Goal: Information Seeking & Learning: Learn about a topic

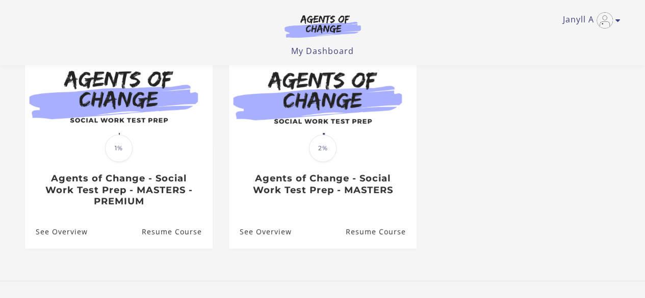
scroll to position [110, 0]
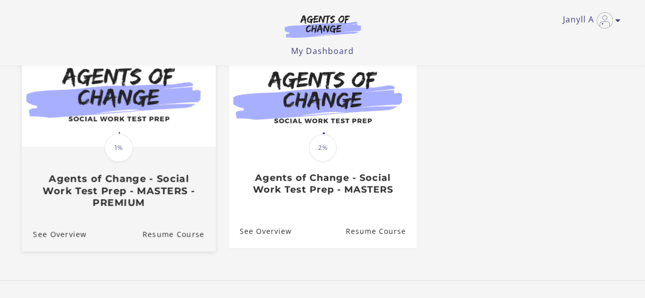
click at [118, 157] on span "1%" at bounding box center [119, 148] width 29 height 29
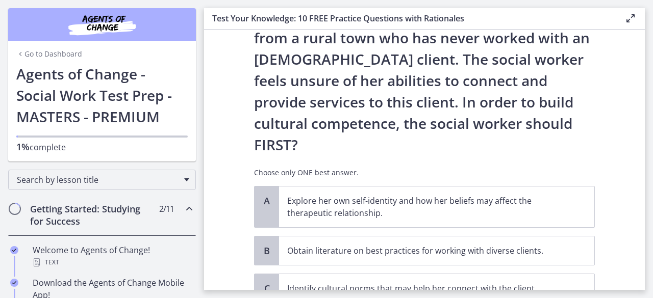
scroll to position [222, 0]
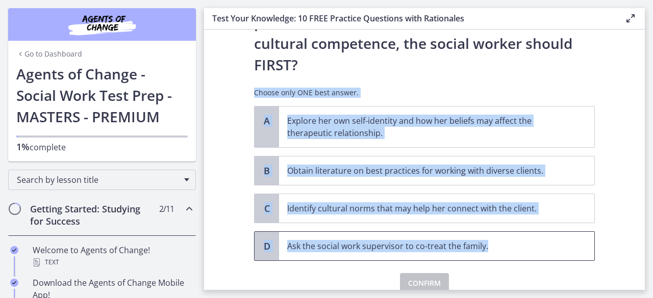
drag, startPoint x: 247, startPoint y: 48, endPoint x: 483, endPoint y: 191, distance: 276.0
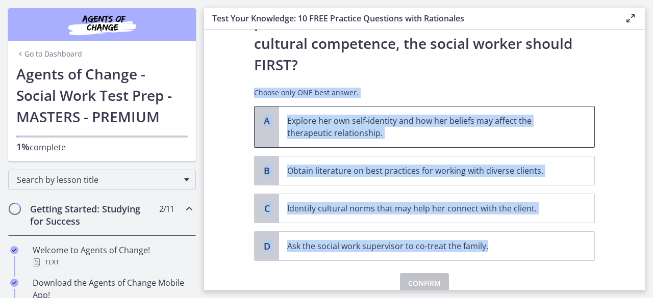
copy div "Choose only ONE best answer. A Explore her own self-identity and how her belief…"
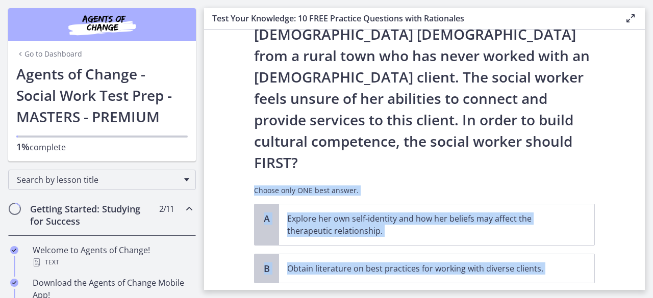
scroll to position [126, 0]
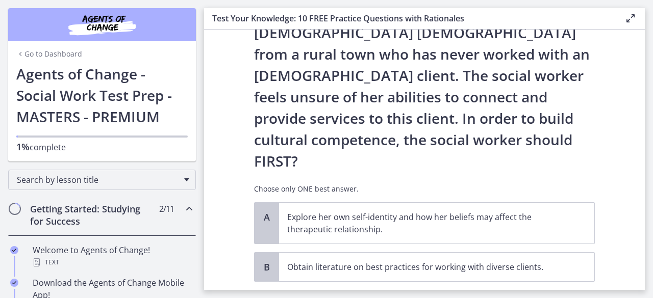
click at [408, 66] on p "A new social worker at a Head Start program has been assigned to work with an […" at bounding box center [424, 54] width 341 height 236
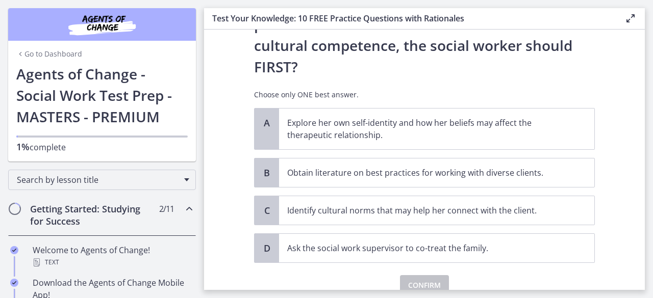
scroll to position [222, 0]
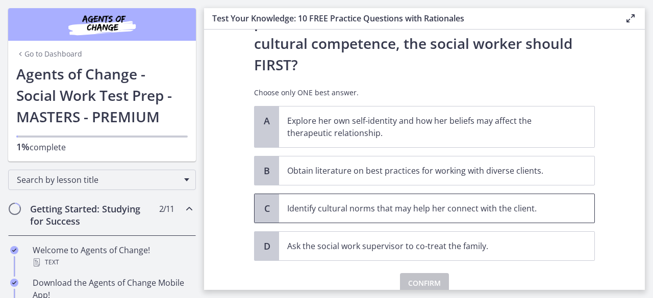
click at [308, 202] on p "Identify cultural norms that may help her connect with the client." at bounding box center [426, 208] width 278 height 12
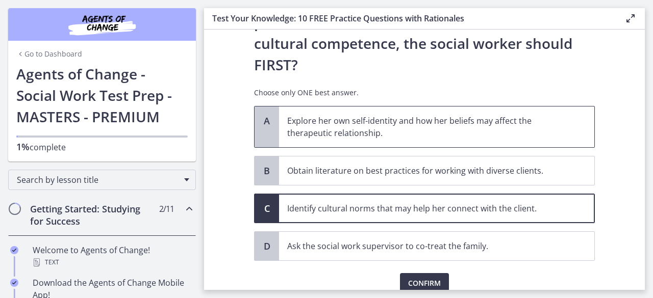
click at [368, 107] on span "Explore her own self-identity and how her beliefs may affect the therapeutic re…" at bounding box center [436, 127] width 315 height 41
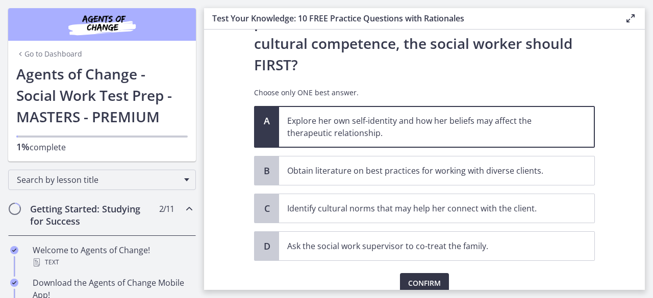
click at [426, 277] on span "Confirm" at bounding box center [424, 283] width 33 height 12
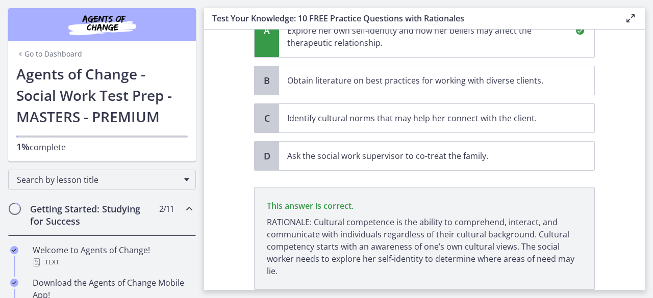
scroll to position [314, 0]
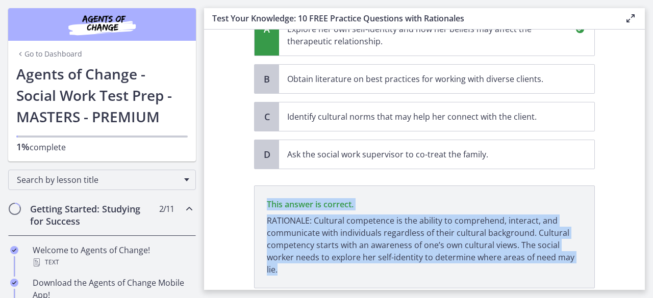
drag, startPoint x: 264, startPoint y: 161, endPoint x: 366, endPoint y: 236, distance: 126.6
click at [366, 236] on p "This answer is correct. RATIONALE: Cultural competence is the ability to compre…" at bounding box center [424, 237] width 341 height 103
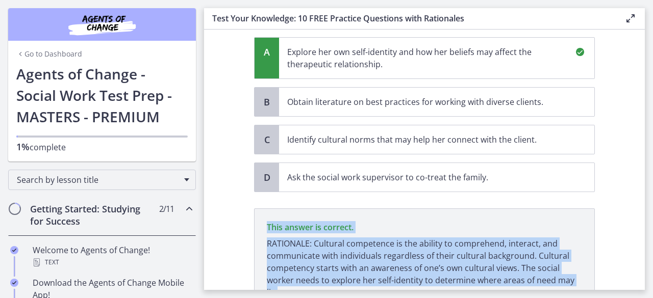
scroll to position [305, 0]
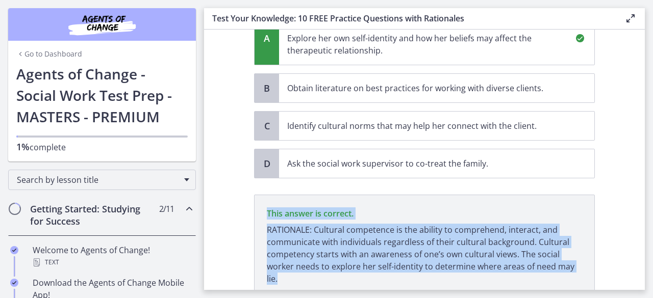
click at [361, 224] on p "RATIONALE: Cultural competence is the ability to comprehend, interact, and comm…" at bounding box center [424, 254] width 315 height 61
drag, startPoint x: 261, startPoint y: 166, endPoint x: 339, endPoint y: 264, distance: 124.9
click at [339, 264] on div "Question 4 of 10 A new social worker at a Head Start program has been assigned …" at bounding box center [424, 37] width 341 height 585
copy div "This answer is correct. RATIONALE: Cultural competence is the ability to compre…"
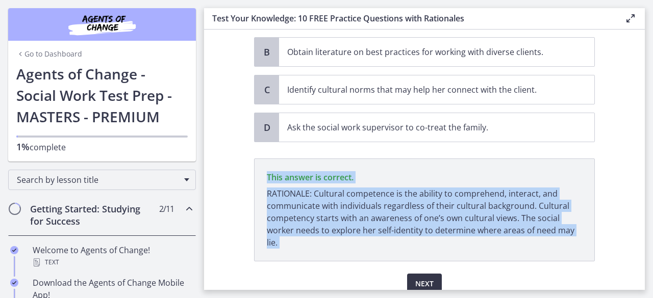
click at [409, 274] on button "Next" at bounding box center [424, 284] width 35 height 20
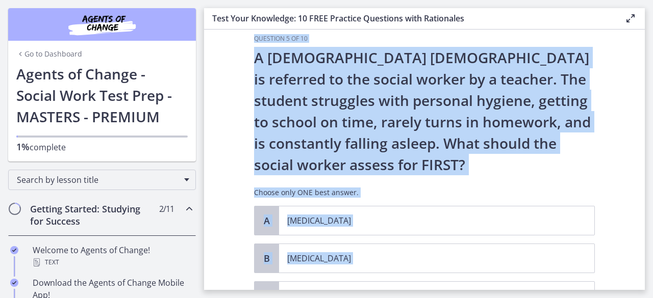
scroll to position [146, 0]
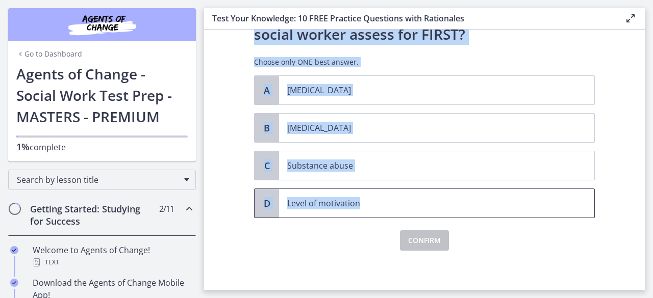
drag, startPoint x: 250, startPoint y: 39, endPoint x: 405, endPoint y: 202, distance: 224.4
click at [405, 202] on div "Question 5 of 10 A 13-year-old male is referred to the social worker by a teach…" at bounding box center [424, 77] width 341 height 347
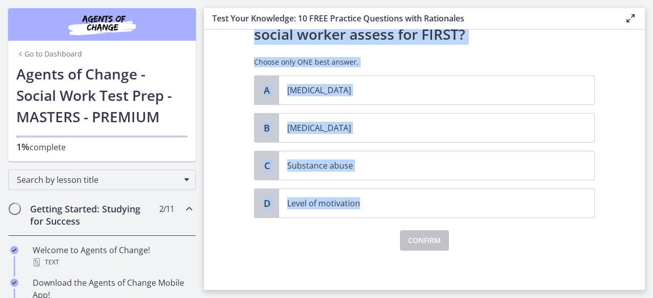
copy div "Question 5 of 10 A 13-year-old male is referred to the social worker by a teach…"
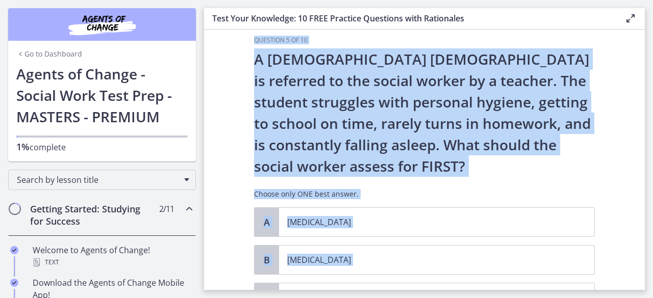
scroll to position [9, 0]
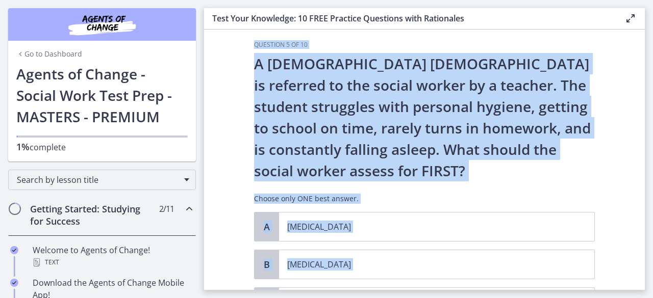
click at [240, 79] on section "Question 5 of 10 A 13-year-old male is referred to the social worker by a teach…" at bounding box center [424, 160] width 441 height 261
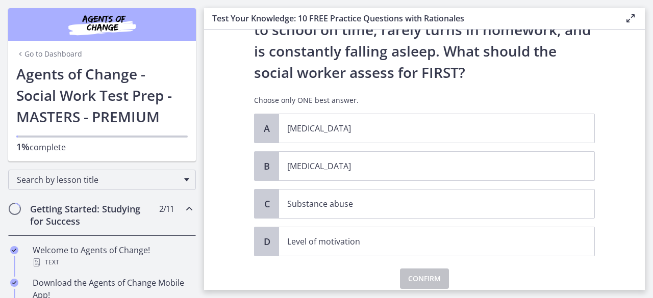
scroll to position [109, 0]
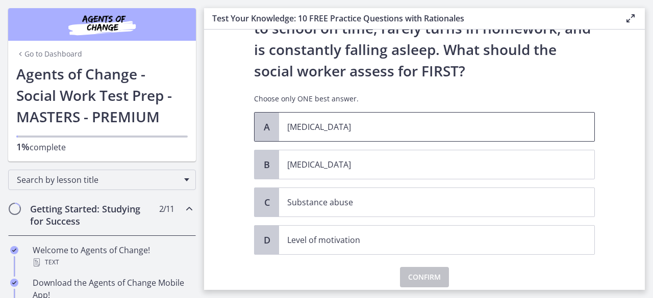
click at [295, 130] on p "Child abuse" at bounding box center [426, 127] width 278 height 12
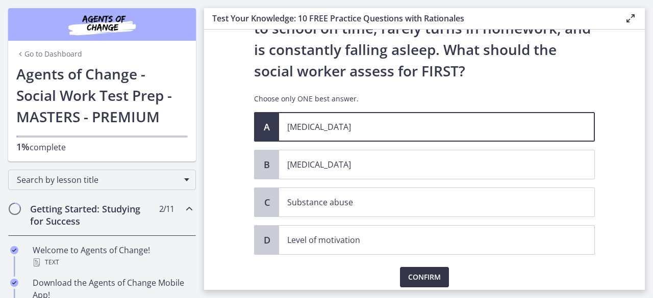
click at [417, 271] on span "Confirm" at bounding box center [424, 277] width 33 height 12
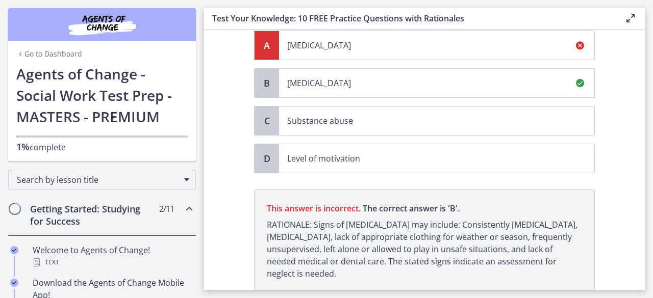
scroll to position [190, 0]
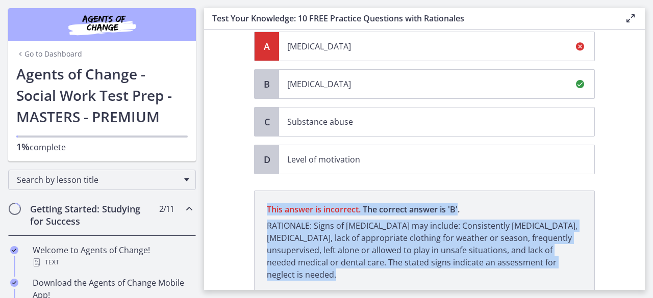
drag, startPoint x: 263, startPoint y: 206, endPoint x: 372, endPoint y: 267, distance: 125.4
click at [372, 267] on p "This answer is incorrect. The correct answer is ' B ' RATIONALE: Signs of child…" at bounding box center [424, 242] width 341 height 103
copy p "This answer is incorrect. The correct answer is ' B ' RATIONALE: Signs of child…"
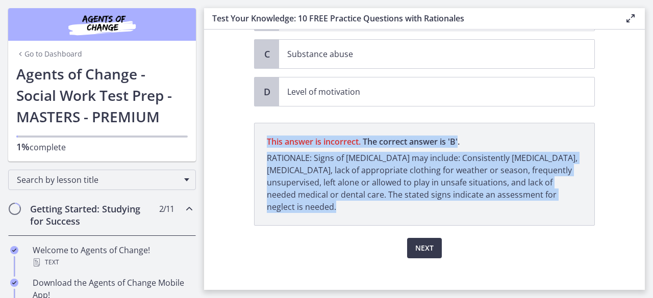
scroll to position [265, 0]
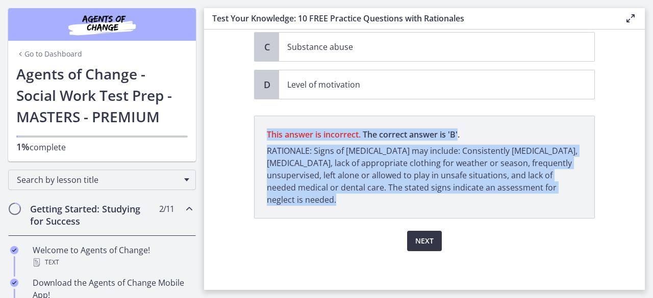
click at [429, 236] on span "Next" at bounding box center [424, 241] width 18 height 12
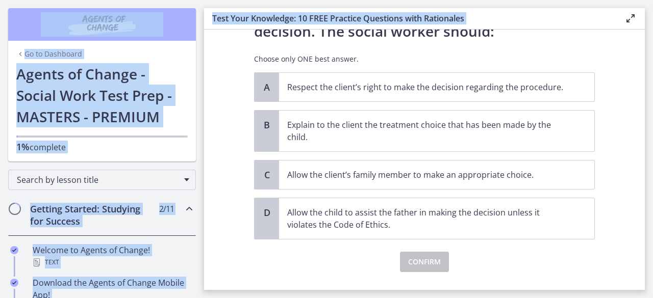
scroll to position [192, 0]
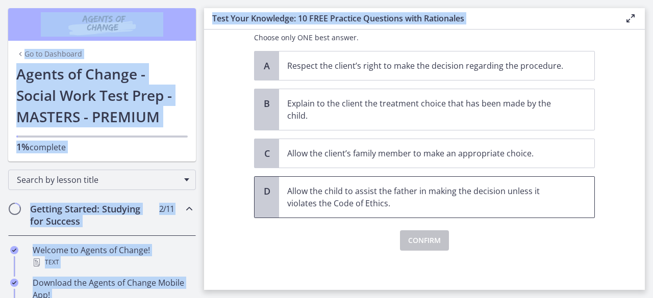
drag, startPoint x: 249, startPoint y: 55, endPoint x: 396, endPoint y: 201, distance: 207.4
copy div "Question 6 of 10 A nursing home social worker is assessing a client who is orie…"
click at [394, 85] on div "A Respect the client’s right to make the decision regarding the procedure. B Ex…" at bounding box center [424, 134] width 341 height 167
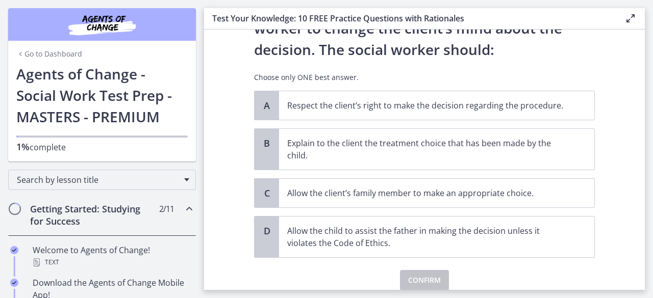
scroll to position [153, 0]
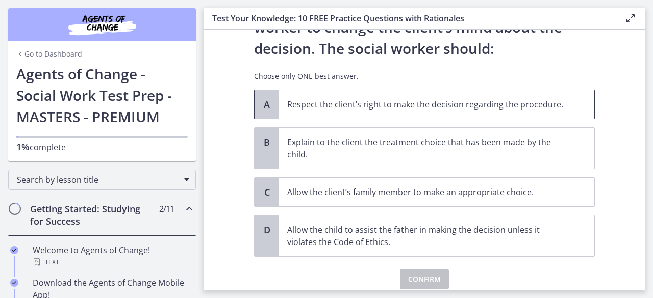
click at [401, 113] on span "Respect the client’s right to make the decision regarding the procedure." at bounding box center [436, 104] width 315 height 29
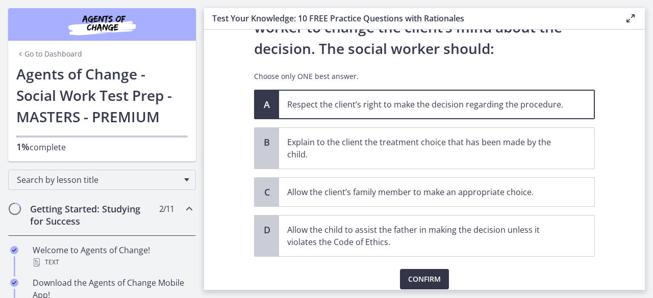
click at [415, 273] on span "Confirm" at bounding box center [424, 279] width 33 height 12
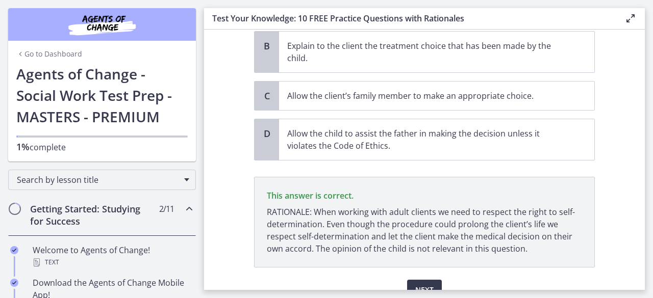
scroll to position [298, 0]
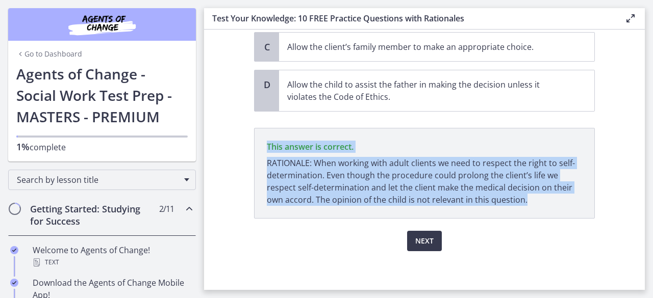
drag, startPoint x: 262, startPoint y: 143, endPoint x: 536, endPoint y: 204, distance: 280.0
click at [536, 204] on p "This answer is correct. RATIONALE: When working with adult clients we need to r…" at bounding box center [424, 173] width 341 height 91
copy p "This answer is correct. RATIONALE: When working with adult clients we need to r…"
click at [415, 239] on span "Next" at bounding box center [424, 241] width 18 height 12
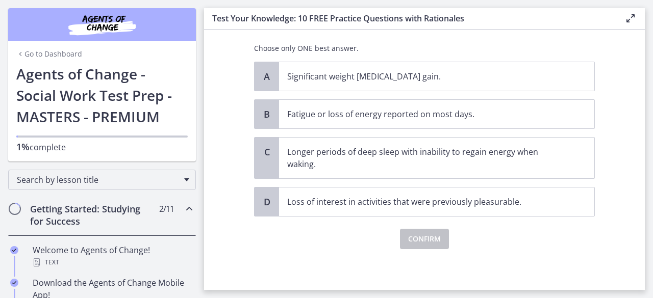
scroll to position [0, 0]
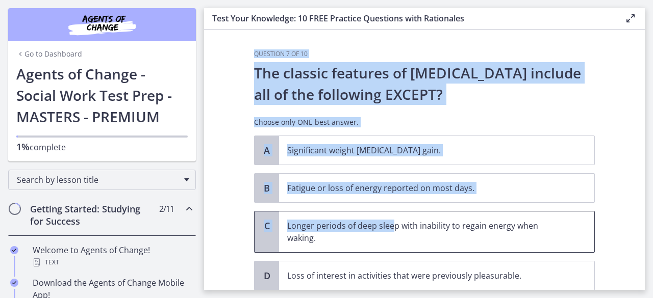
drag, startPoint x: 249, startPoint y: 56, endPoint x: 386, endPoint y: 235, distance: 225.2
click at [386, 235] on div "Question 7 of 10 The classic features of depression include all of the followin…" at bounding box center [424, 170] width 357 height 240
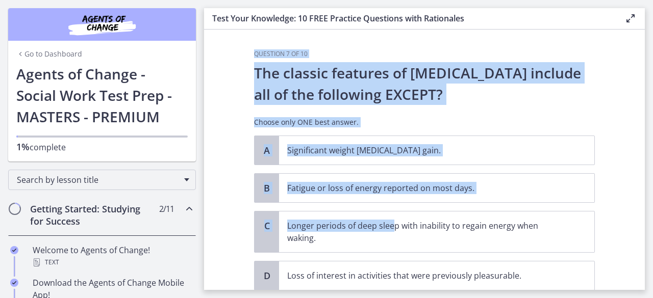
click at [272, 41] on section "Question 7 of 10 The classic features of depression include all of the followin…" at bounding box center [424, 160] width 441 height 261
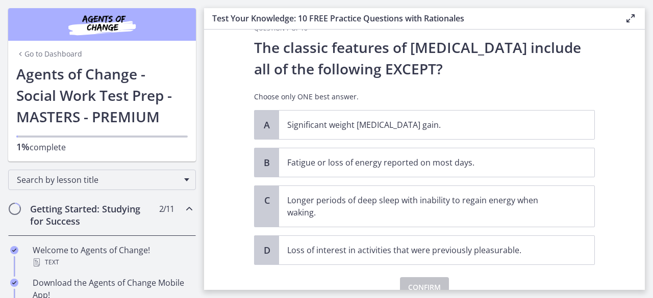
scroll to position [72, 0]
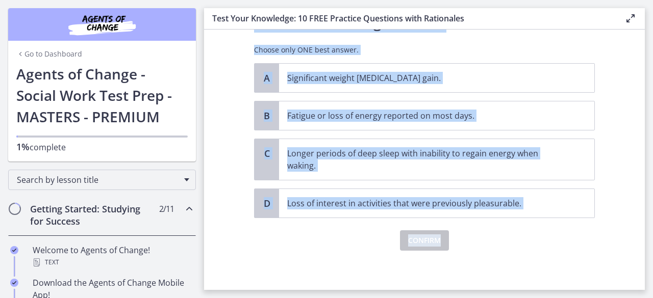
drag, startPoint x: 241, startPoint y: 53, endPoint x: 475, endPoint y: 224, distance: 289.8
click at [475, 224] on section "Question 7 of 10 The classic features of depression include all of the followin…" at bounding box center [424, 160] width 441 height 261
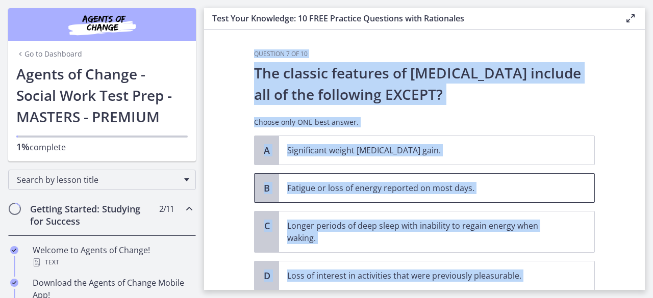
scroll to position [1, 0]
copy div "Question 7 of 10 The classic features of depression include all of the followin…"
click at [408, 112] on div "The classic features of depression include all of the following EXCEPT? Choose …" at bounding box center [424, 98] width 341 height 73
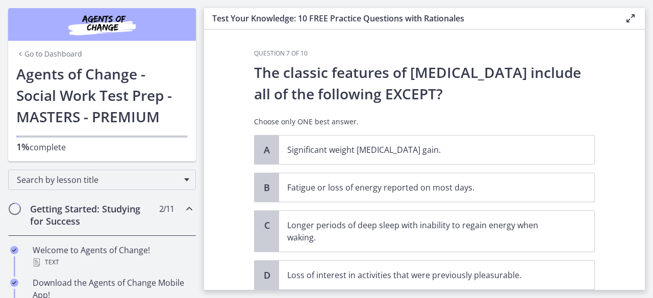
click at [360, 117] on p "Choose only ONE best answer." at bounding box center [424, 122] width 341 height 10
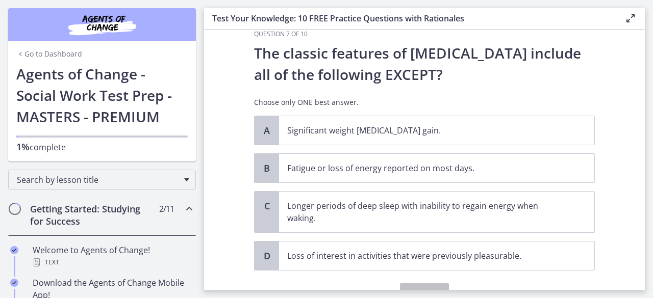
scroll to position [20, 0]
click at [359, 159] on span "Fatigue or loss of energy reported on most days." at bounding box center [436, 168] width 315 height 29
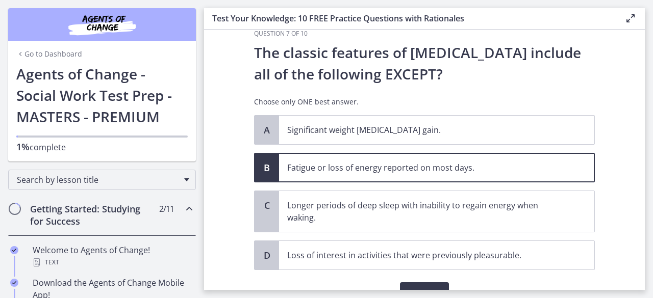
scroll to position [72, 0]
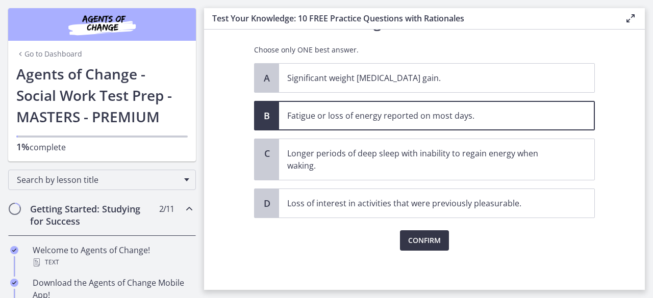
click at [401, 247] on button "Confirm" at bounding box center [424, 241] width 49 height 20
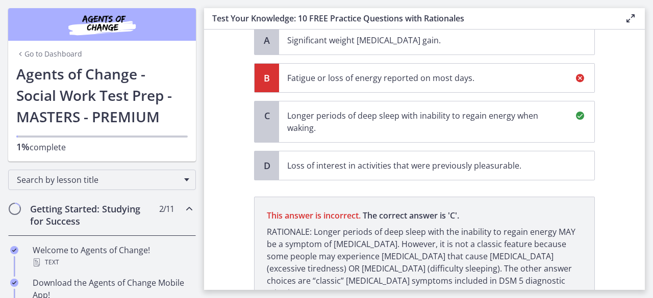
scroll to position [191, 0]
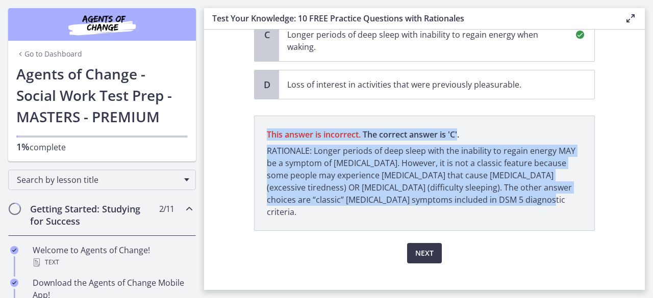
drag, startPoint x: 263, startPoint y: 133, endPoint x: 496, endPoint y: 198, distance: 242.0
click at [496, 198] on p "This answer is incorrect. The correct answer is ' C ' RATIONALE: Longer periods…" at bounding box center [424, 173] width 341 height 115
copy p "This answer is incorrect. The correct answer is ' C ' RATIONALE: Longer periods…"
click at [427, 247] on span "Next" at bounding box center [424, 253] width 18 height 12
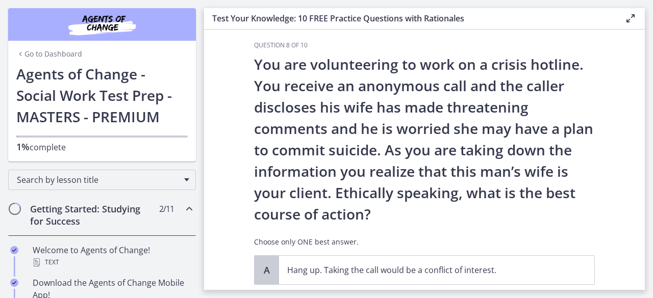
scroll to position [15, 0]
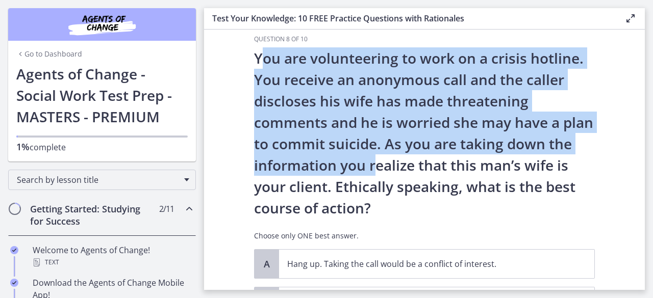
drag, startPoint x: 254, startPoint y: 57, endPoint x: 371, endPoint y: 157, distance: 153.3
click at [371, 157] on p "You are volunteering to work on a crisis hotline. You receive an anonymous call…" at bounding box center [424, 132] width 341 height 171
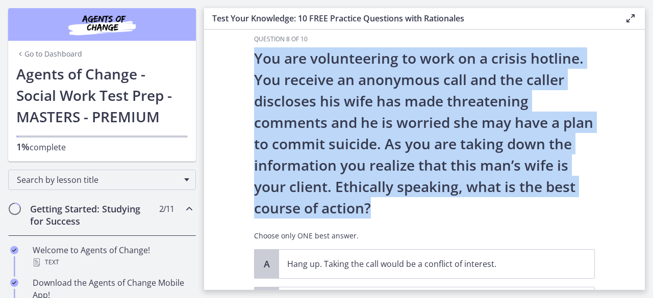
drag, startPoint x: 248, startPoint y: 58, endPoint x: 371, endPoint y: 210, distance: 195.8
click at [371, 210] on div "Question 8 of 10 You are volunteering to work on a crisis hotline. You receive …" at bounding box center [424, 155] width 357 height 240
copy p "You are volunteering to work on a crisis hotline. You receive an anonymous call…"
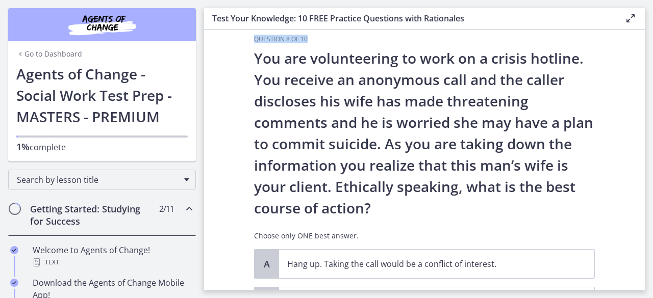
drag, startPoint x: 250, startPoint y: 39, endPoint x: 309, endPoint y: 38, distance: 59.2
click at [309, 38] on h3 "Question 8 of 10" at bounding box center [424, 39] width 341 height 8
copy h3 "Question 8 of 10"
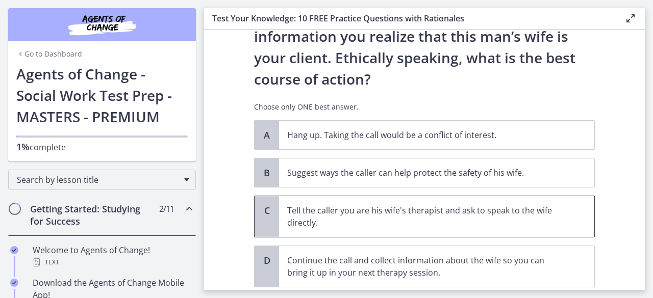
scroll to position [143, 0]
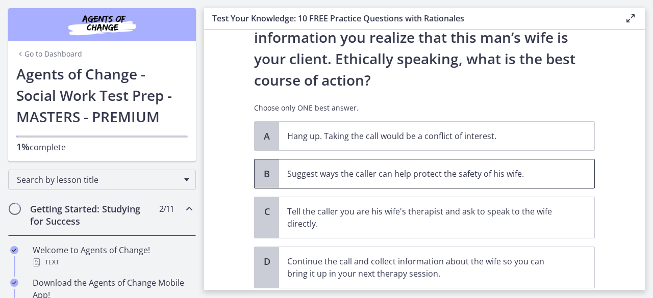
click at [315, 178] on p "Suggest ways the caller can help protect the safety of his wife." at bounding box center [426, 174] width 278 height 12
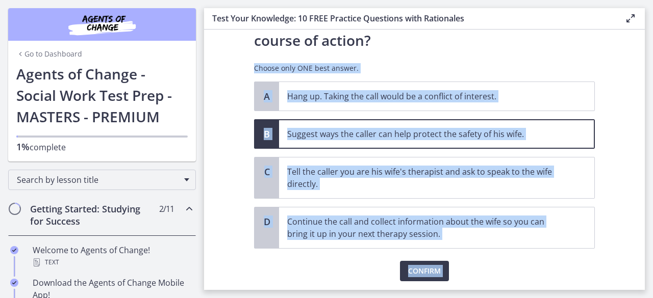
scroll to position [213, 0]
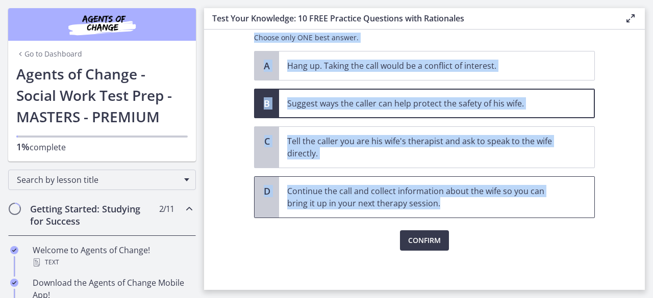
drag, startPoint x: 249, startPoint y: 70, endPoint x: 430, endPoint y: 199, distance: 222.6
click at [338, 103] on p "Suggest ways the caller can help protect the safety of his wife." at bounding box center [426, 103] width 278 height 12
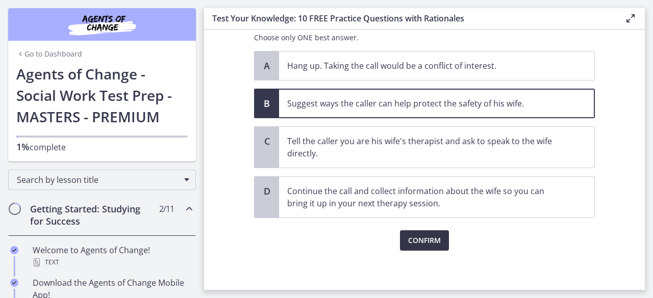
click at [422, 237] on span "Confirm" at bounding box center [424, 241] width 33 height 12
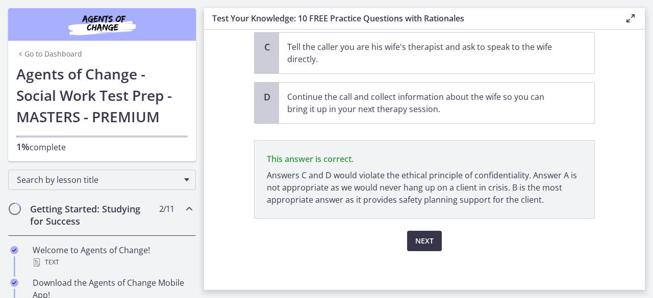
scroll to position [308, 0]
drag, startPoint x: 261, startPoint y: 155, endPoint x: 556, endPoint y: 200, distance: 298.3
click at [556, 200] on p "This answer is correct. Answers C and D would violate the ethical principle of …" at bounding box center [424, 179] width 341 height 79
click at [412, 233] on button "Next" at bounding box center [424, 241] width 35 height 20
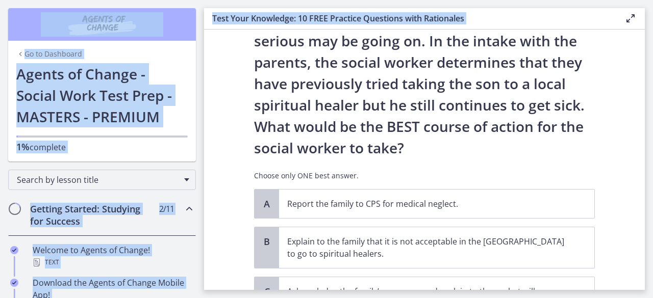
scroll to position [277, 0]
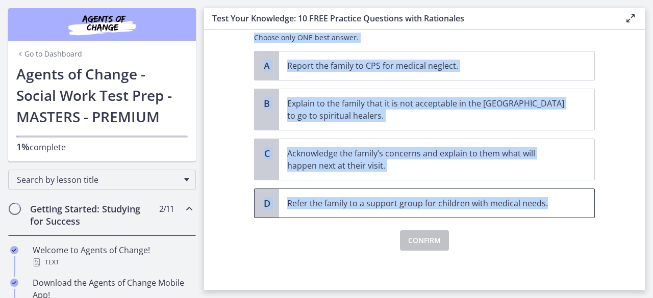
drag, startPoint x: 249, startPoint y: 54, endPoint x: 574, endPoint y: 201, distance: 357.0
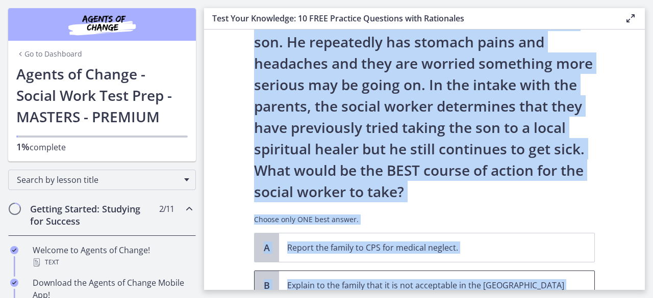
scroll to position [12, 0]
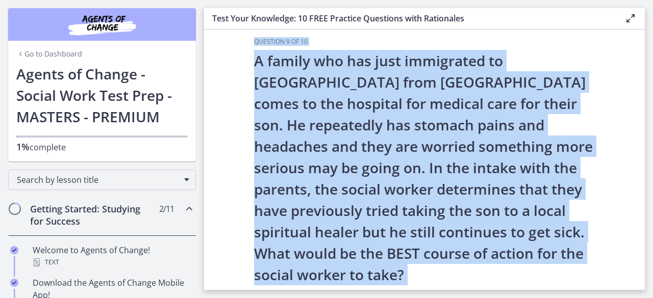
click at [309, 94] on p "A family who has just immigrated to the United States from Mexico comes to the …" at bounding box center [424, 168] width 341 height 236
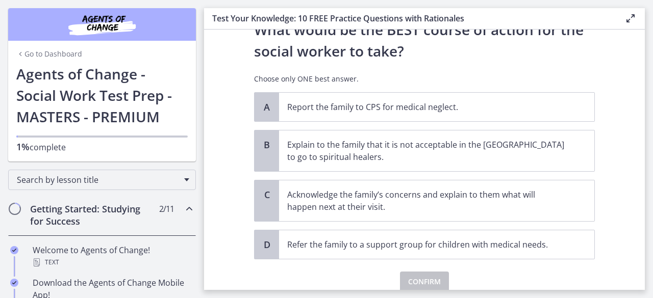
scroll to position [238, 0]
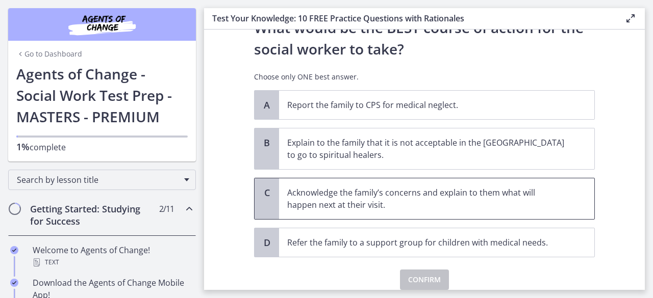
click at [378, 206] on p "Acknowledge the family’s concerns and explain to them what will happen next at …" at bounding box center [426, 199] width 278 height 24
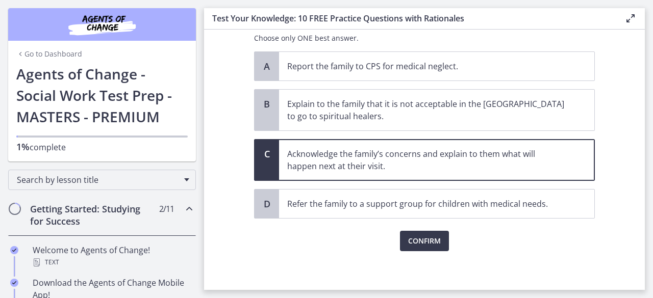
scroll to position [276, 0]
click at [429, 246] on span "Confirm" at bounding box center [424, 242] width 33 height 12
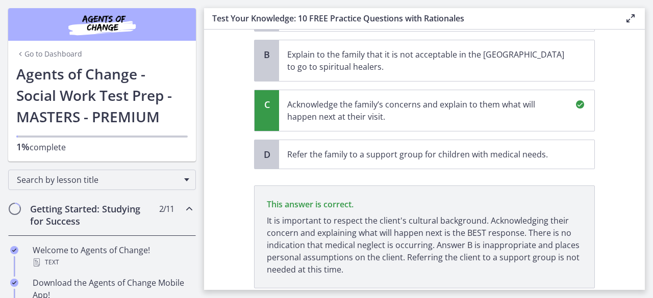
scroll to position [326, 0]
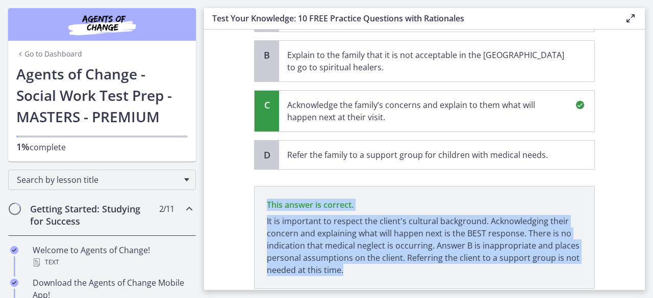
drag, startPoint x: 263, startPoint y: 202, endPoint x: 359, endPoint y: 281, distance: 123.2
click at [359, 281] on p "This answer is correct. It is important to respect the client's cultural backgr…" at bounding box center [424, 237] width 341 height 103
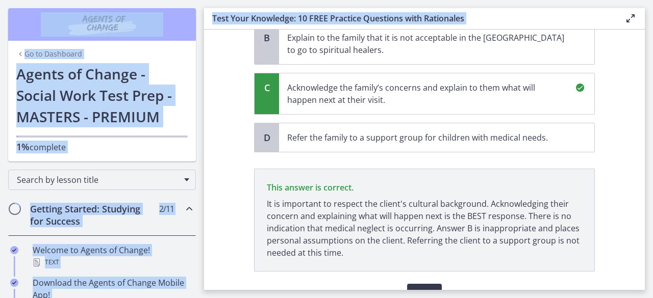
scroll to position [396, 0]
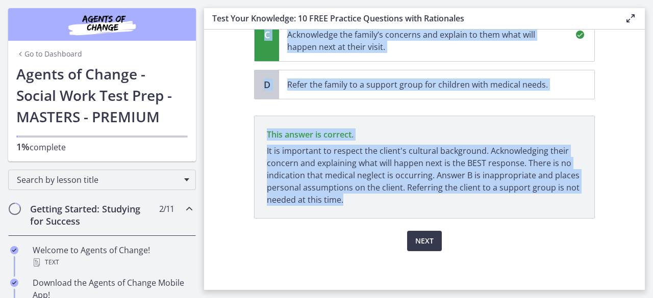
drag, startPoint x: 245, startPoint y: 89, endPoint x: 350, endPoint y: 214, distance: 162.9
click at [350, 214] on section "Question 9 of 10 A family who has just immigrated to the United States from Mex…" at bounding box center [424, 160] width 441 height 261
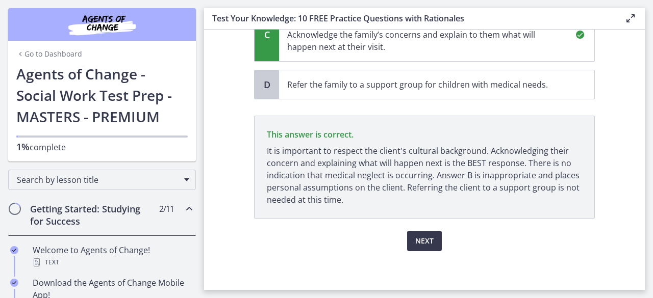
drag, startPoint x: 387, startPoint y: 231, endPoint x: 357, endPoint y: 221, distance: 31.1
click at [357, 221] on div "Next" at bounding box center [424, 235] width 341 height 33
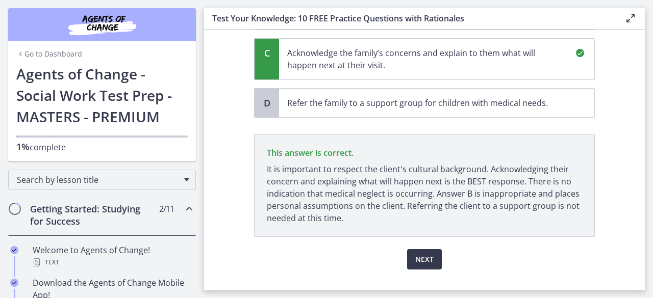
scroll to position [378, 0]
click at [409, 251] on button "Next" at bounding box center [424, 259] width 35 height 20
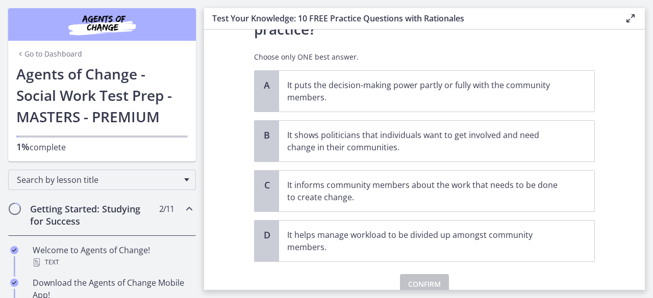
scroll to position [131, 0]
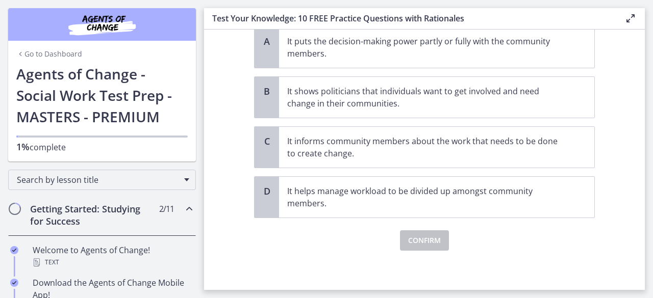
drag, startPoint x: 251, startPoint y: 46, endPoint x: 334, endPoint y: 217, distance: 189.5
click at [334, 217] on div "Question 10 of 10 Which of the following is the MOST important benefit of commu…" at bounding box center [424, 85] width 341 height 332
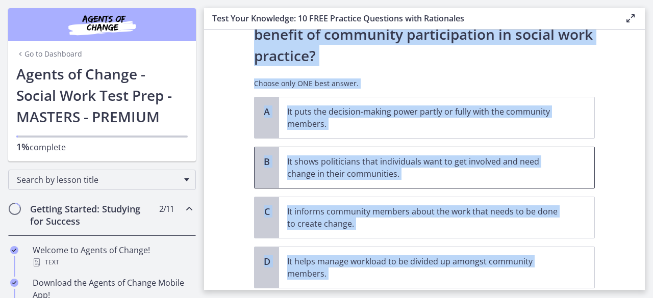
scroll to position [60, 0]
click at [353, 64] on p "Which of the following is the MOST important benefit of community participation…" at bounding box center [424, 35] width 341 height 64
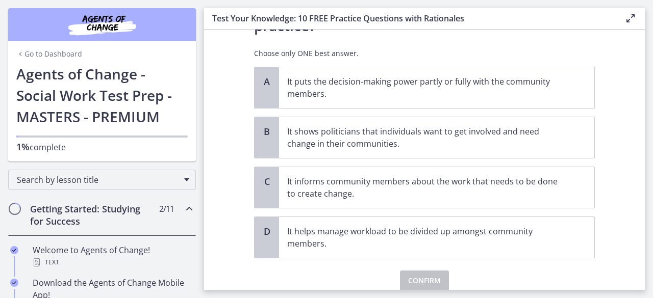
scroll to position [91, 0]
click at [353, 81] on p "It puts the decision-making power partly or fully with the community members." at bounding box center [426, 87] width 278 height 24
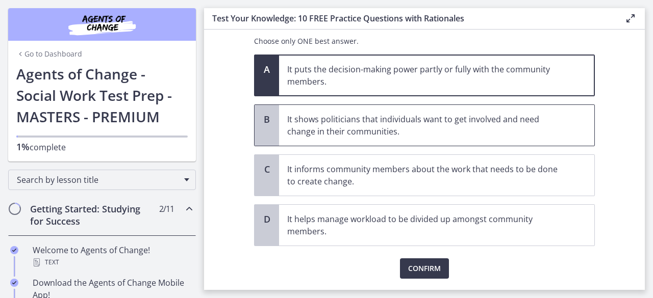
scroll to position [103, 0]
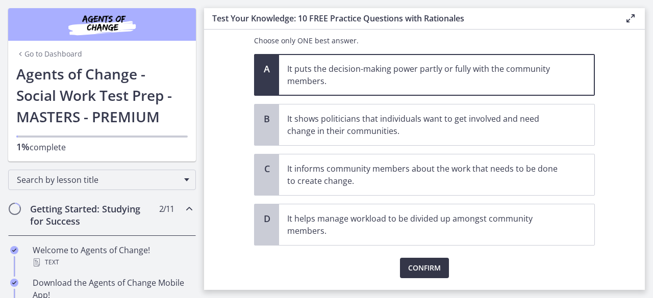
click at [431, 260] on button "Confirm" at bounding box center [424, 268] width 49 height 20
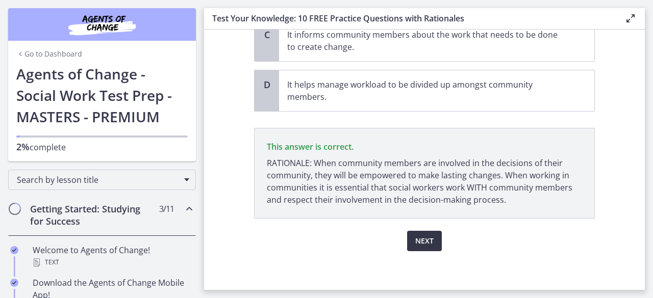
scroll to position [237, 0]
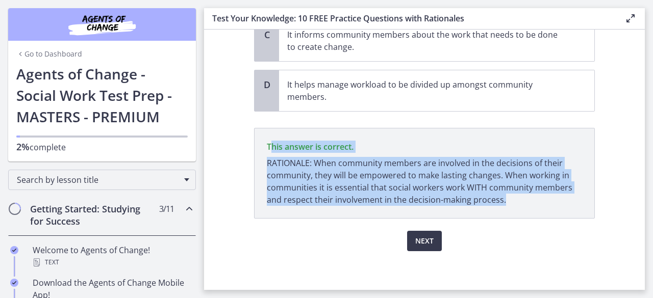
drag, startPoint x: 266, startPoint y: 145, endPoint x: 500, endPoint y: 199, distance: 240.3
click at [500, 199] on p "This answer is correct. RATIONALE: When community members are involved in the d…" at bounding box center [424, 173] width 341 height 91
click at [394, 183] on p "RATIONALE: When community members are involved in the decisions of their commun…" at bounding box center [424, 181] width 315 height 49
drag, startPoint x: 258, startPoint y: 143, endPoint x: 525, endPoint y: 196, distance: 272.0
click at [525, 196] on p "This answer is correct. RATIONALE: When community members are involved in the d…" at bounding box center [424, 173] width 341 height 91
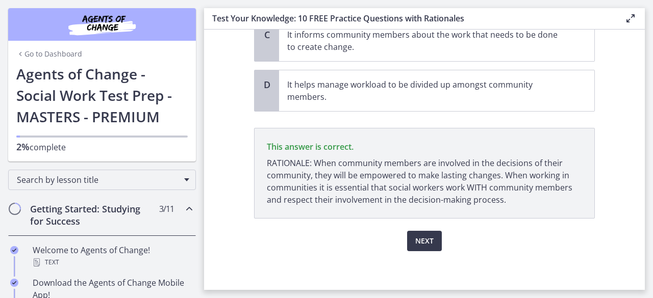
click at [242, 223] on section "Question 10 of 10 Which of the following is the MOST important benefit of commu…" at bounding box center [424, 160] width 441 height 261
click at [415, 243] on span "Next" at bounding box center [424, 241] width 18 height 12
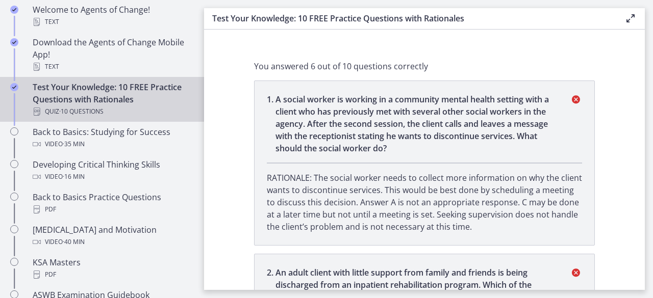
scroll to position [174, 0]
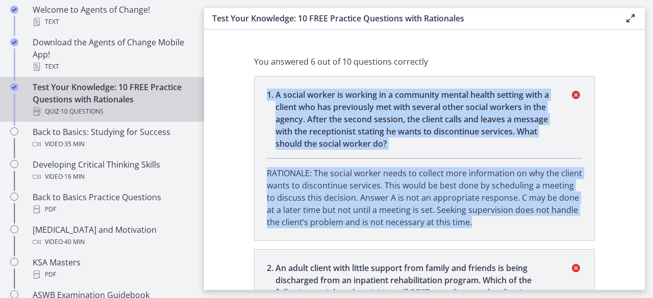
drag, startPoint x: 262, startPoint y: 93, endPoint x: 450, endPoint y: 223, distance: 229.1
click at [450, 223] on li "1 . A social worker is working in a community mental health setting with a clie…" at bounding box center [424, 158] width 341 height 165
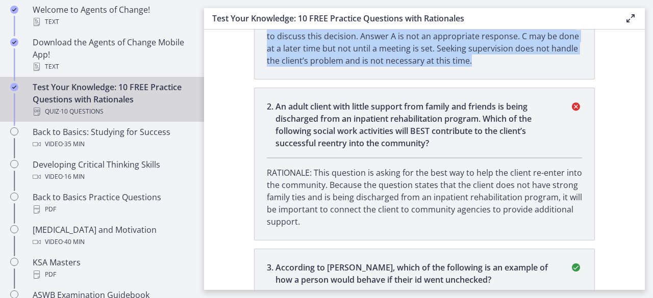
scroll to position [336, 0]
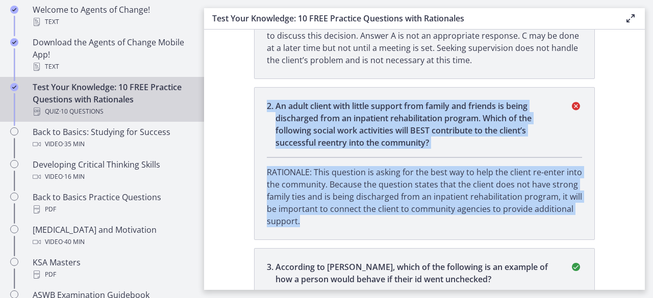
drag, startPoint x: 260, startPoint y: 106, endPoint x: 376, endPoint y: 225, distance: 166.6
click at [376, 225] on li "2 . An adult client with little support from family and friends is being discha…" at bounding box center [424, 163] width 341 height 153
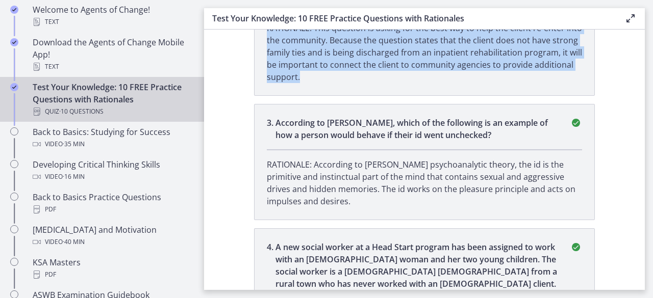
scroll to position [483, 0]
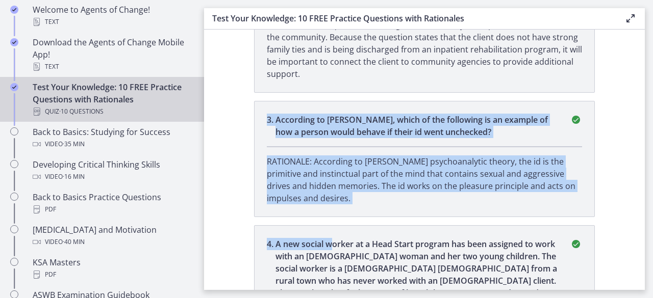
drag, startPoint x: 257, startPoint y: 111, endPoint x: 326, endPoint y: 223, distance: 131.6
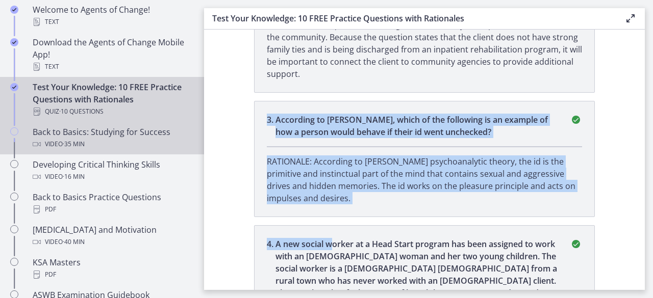
click at [85, 132] on div "Back to Basics: Studying for Success Video · 35 min" at bounding box center [112, 138] width 159 height 24
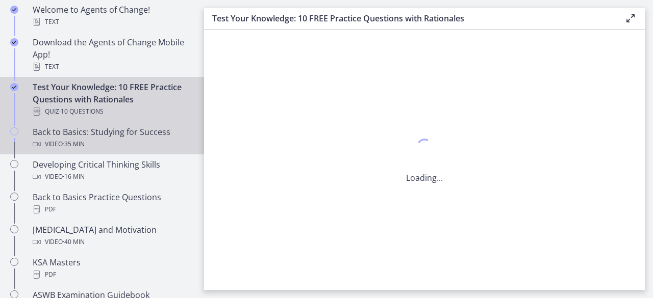
scroll to position [0, 0]
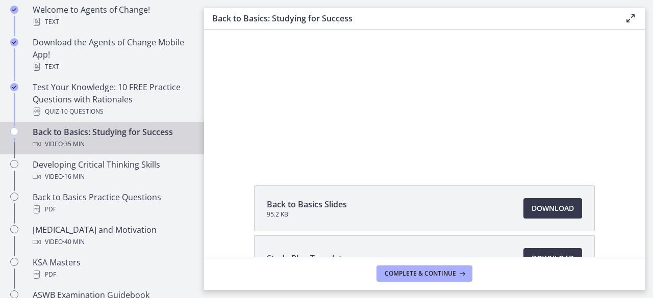
scroll to position [120, 0]
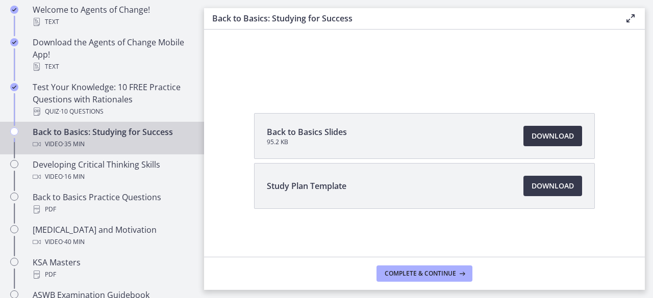
click at [545, 134] on span "Download Opens in a new window" at bounding box center [552, 136] width 42 height 12
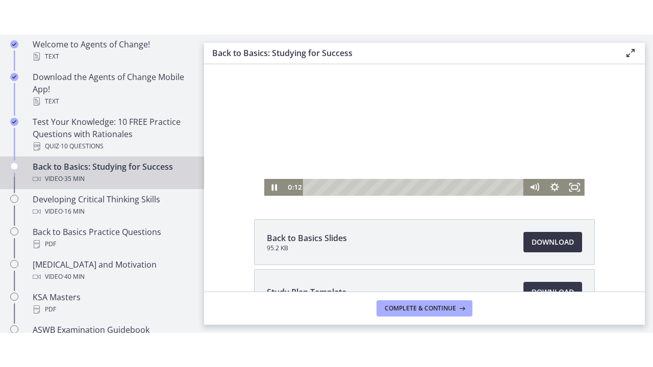
scroll to position [18, 0]
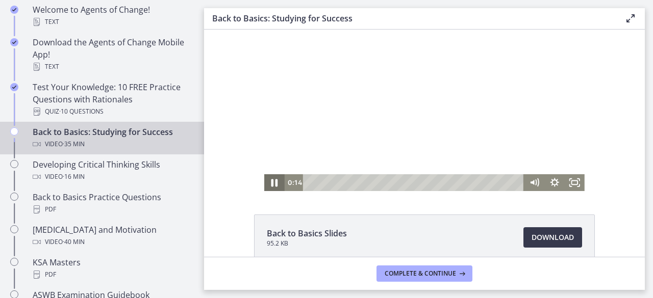
click at [271, 182] on icon "Pause" at bounding box center [274, 183] width 7 height 8
click at [534, 179] on icon "Mute" at bounding box center [534, 183] width 24 height 20
click at [455, 148] on div at bounding box center [424, 101] width 320 height 180
click at [571, 185] on rect "Fullscreen" at bounding box center [574, 183] width 7 height 5
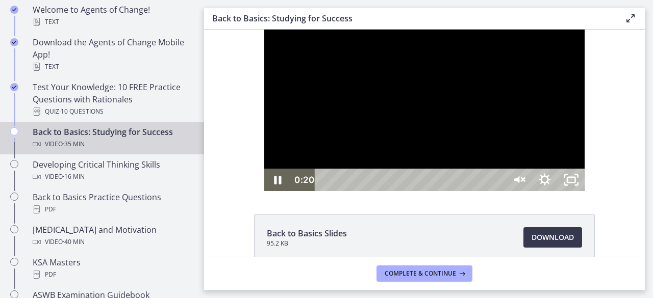
scroll to position [0, 0]
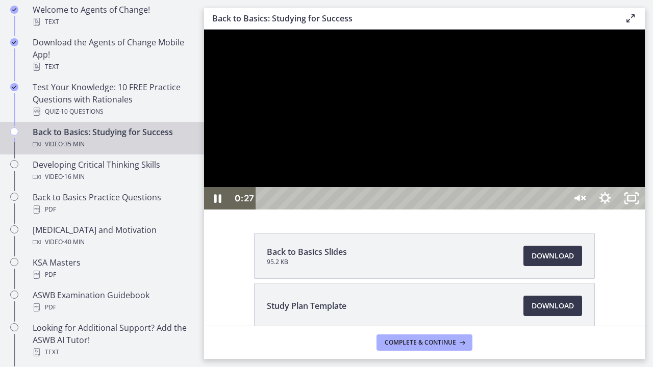
click at [645, 190] on div at bounding box center [424, 120] width 441 height 180
click at [592, 187] on div "Volume" at bounding box center [578, 150] width 27 height 73
click at [645, 210] on div at bounding box center [424, 120] width 441 height 180
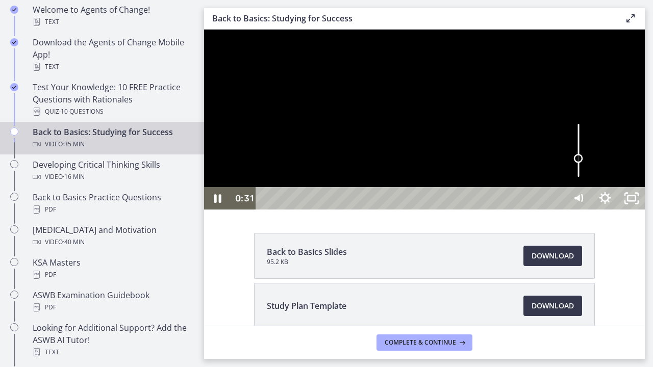
click at [592, 187] on div "Volume" at bounding box center [578, 150] width 27 height 73
click at [463, 210] on div at bounding box center [424, 120] width 441 height 180
click at [521, 210] on div at bounding box center [424, 120] width 441 height 180
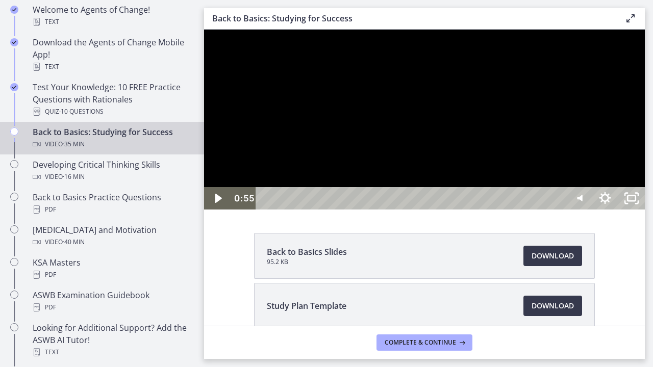
click at [539, 210] on div at bounding box center [424, 120] width 441 height 180
click at [645, 210] on div at bounding box center [424, 120] width 441 height 180
click at [332, 114] on div at bounding box center [424, 120] width 441 height 180
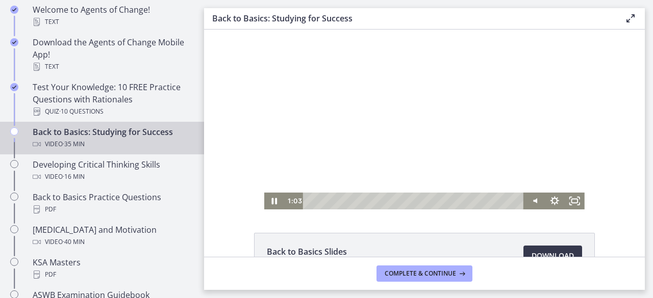
click at [330, 107] on div at bounding box center [424, 120] width 320 height 180
